Goal: Find contact information: Find contact information

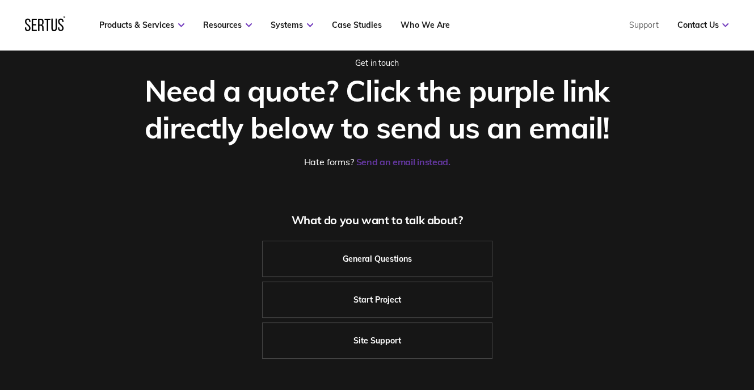
scroll to position [57, 0]
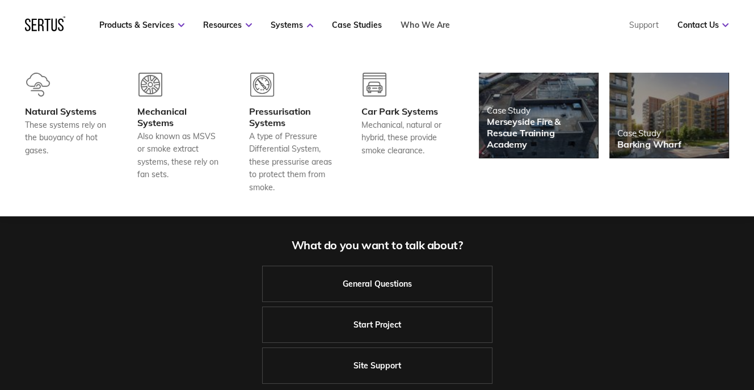
click at [426, 22] on link "Who We Are" at bounding box center [424, 25] width 49 height 10
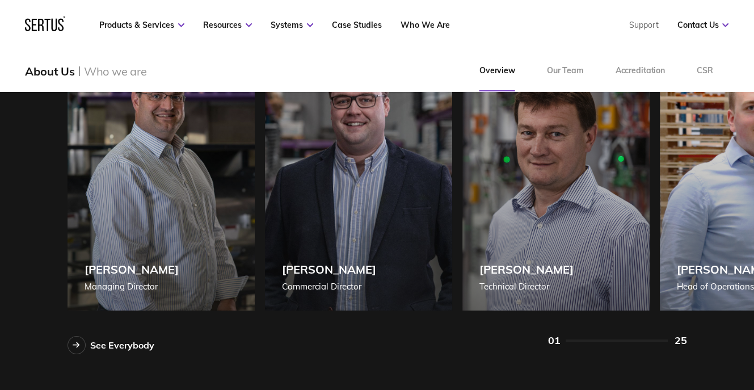
scroll to position [907, 0]
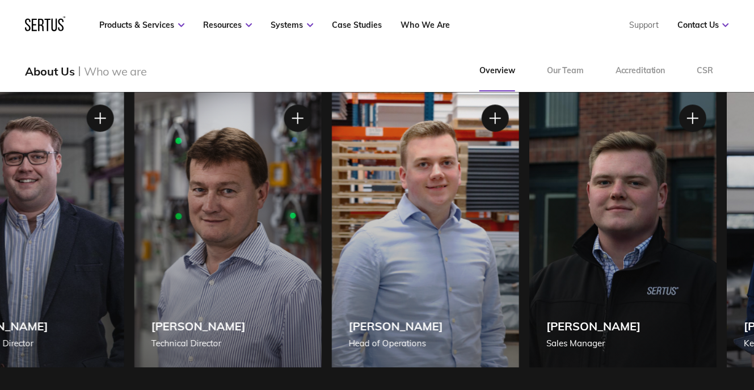
click at [392, 308] on div "[PERSON_NAME] [PERSON_NAME] of Operations" at bounding box center [424, 229] width 187 height 275
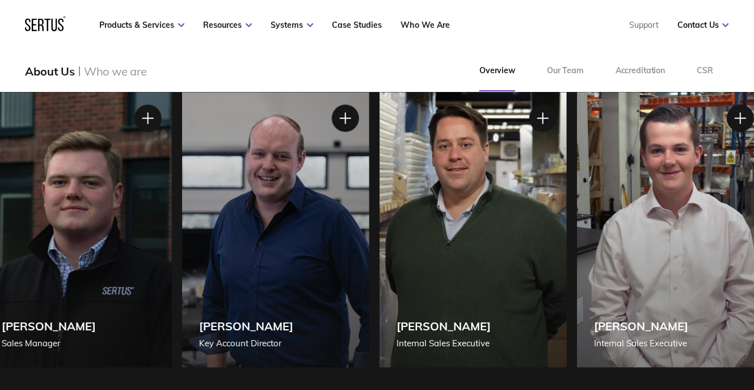
click at [213, 238] on div "[PERSON_NAME] Key Account Director" at bounding box center [274, 229] width 187 height 275
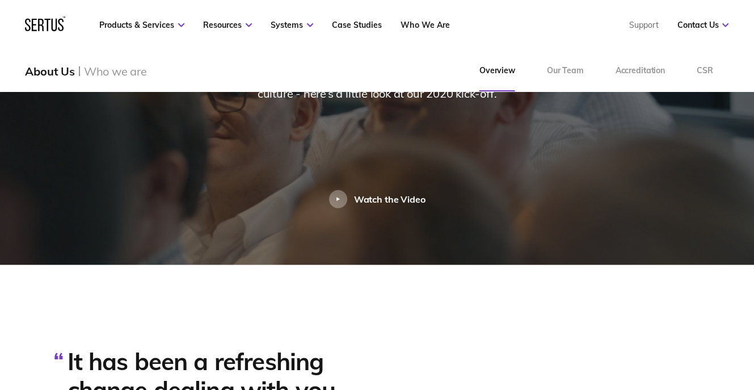
scroll to position [2382, 0]
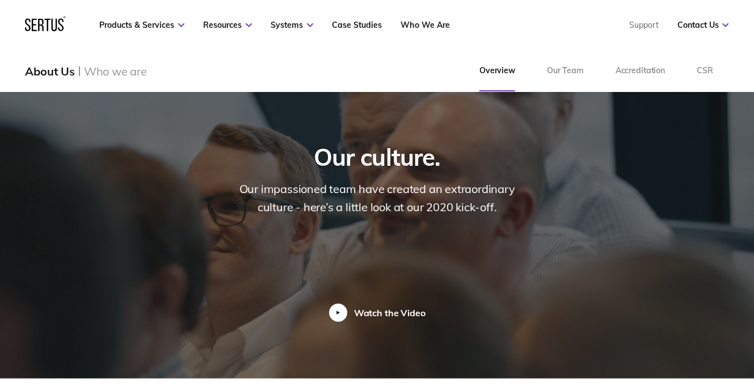
click at [364, 307] on div "Watch the Video" at bounding box center [389, 312] width 71 height 11
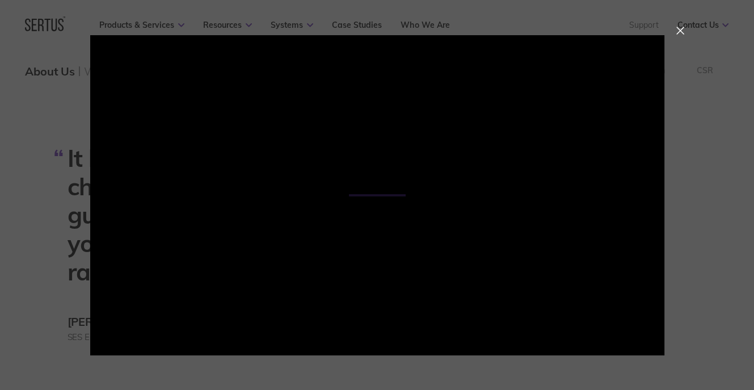
scroll to position [2665, 0]
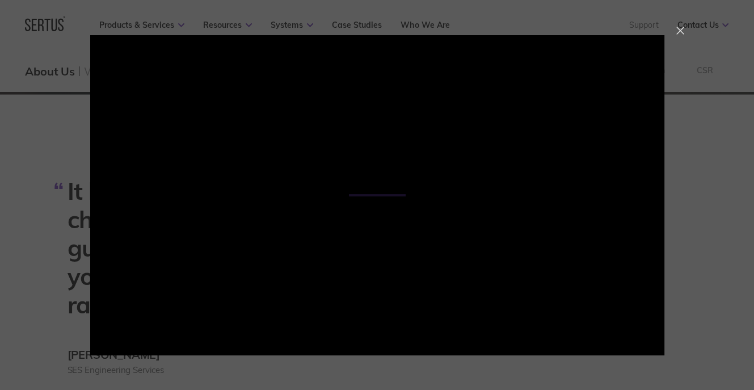
click at [683, 27] on div at bounding box center [680, 31] width 8 height 8
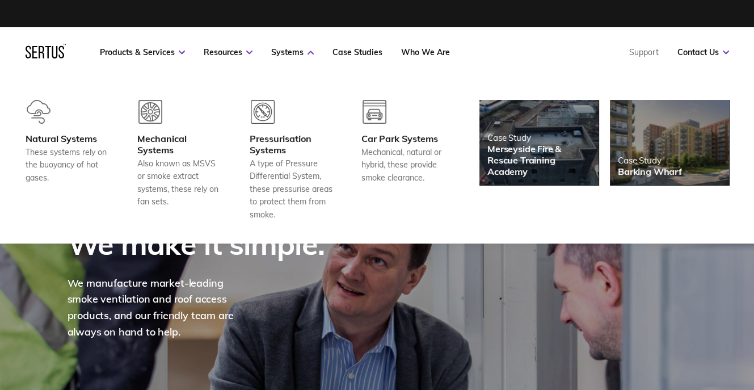
scroll to position [0, 0]
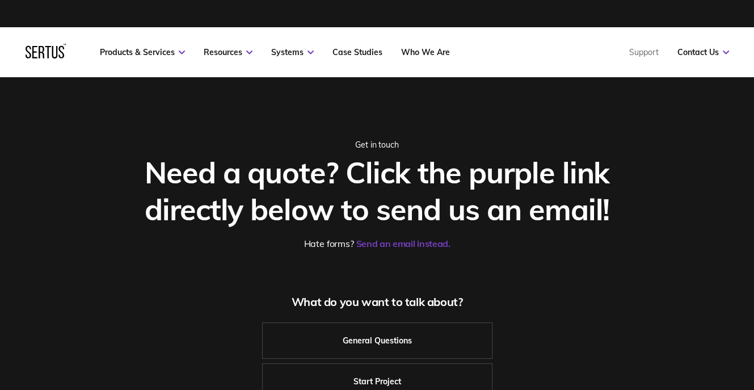
scroll to position [57, 0]
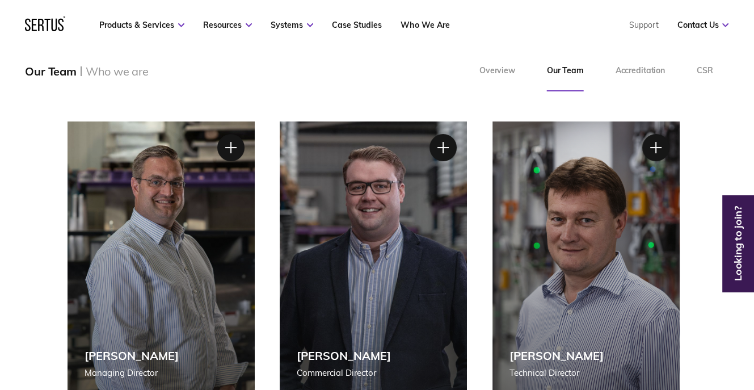
scroll to position [170, 0]
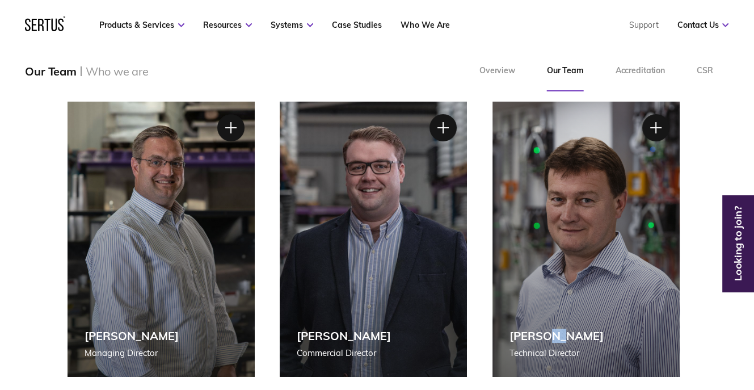
drag, startPoint x: 540, startPoint y: 279, endPoint x: 553, endPoint y: 274, distance: 13.8
click at [553, 274] on div "Steve Knight Technical Director" at bounding box center [585, 239] width 187 height 275
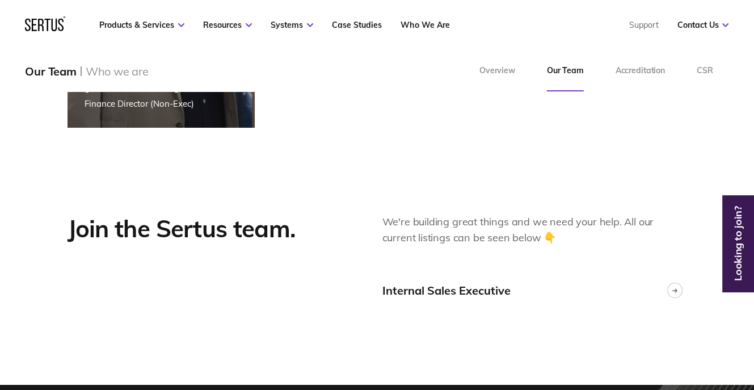
scroll to position [2835, 0]
